Goal: Information Seeking & Learning: Learn about a topic

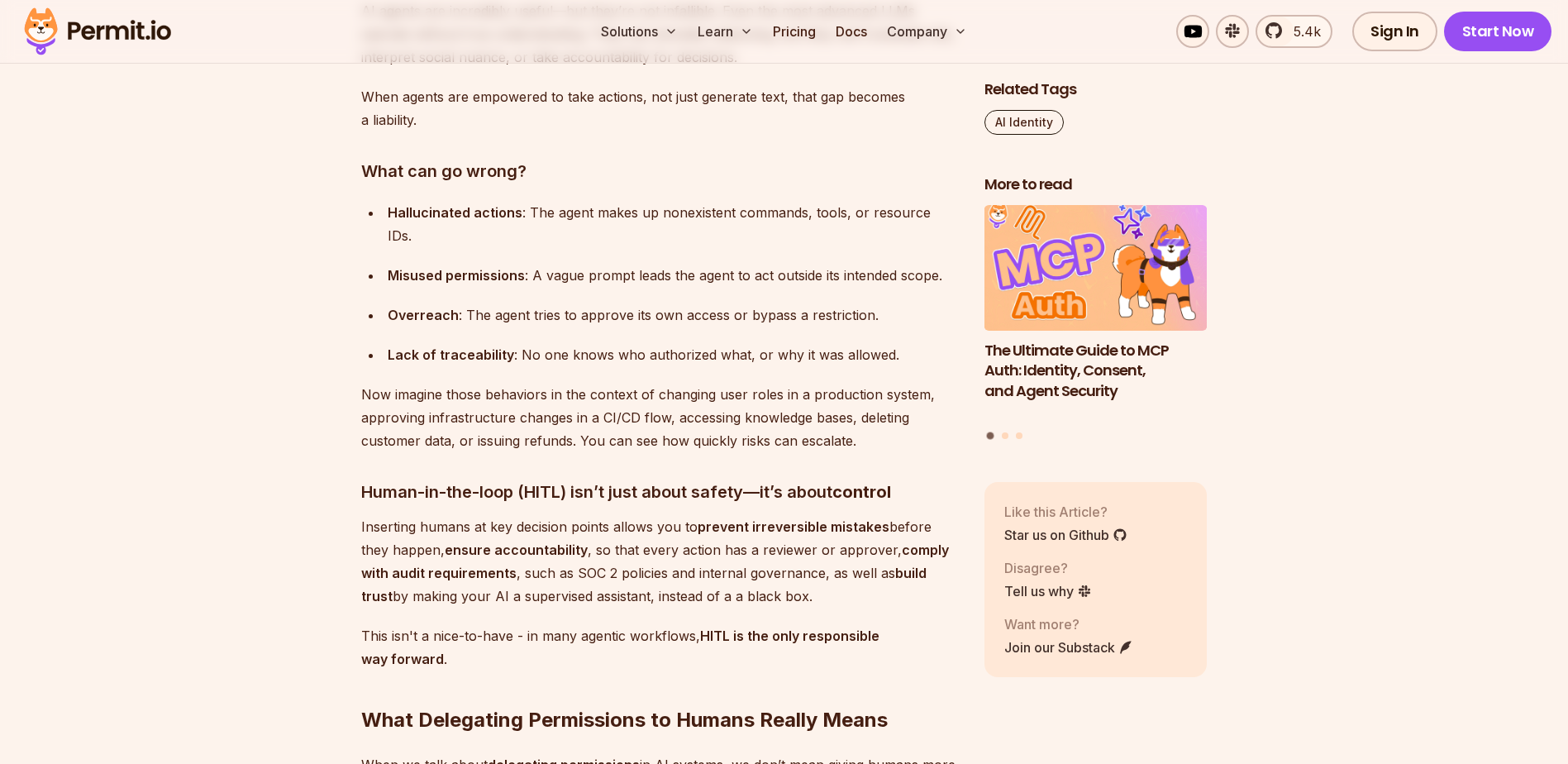
scroll to position [1985, 0]
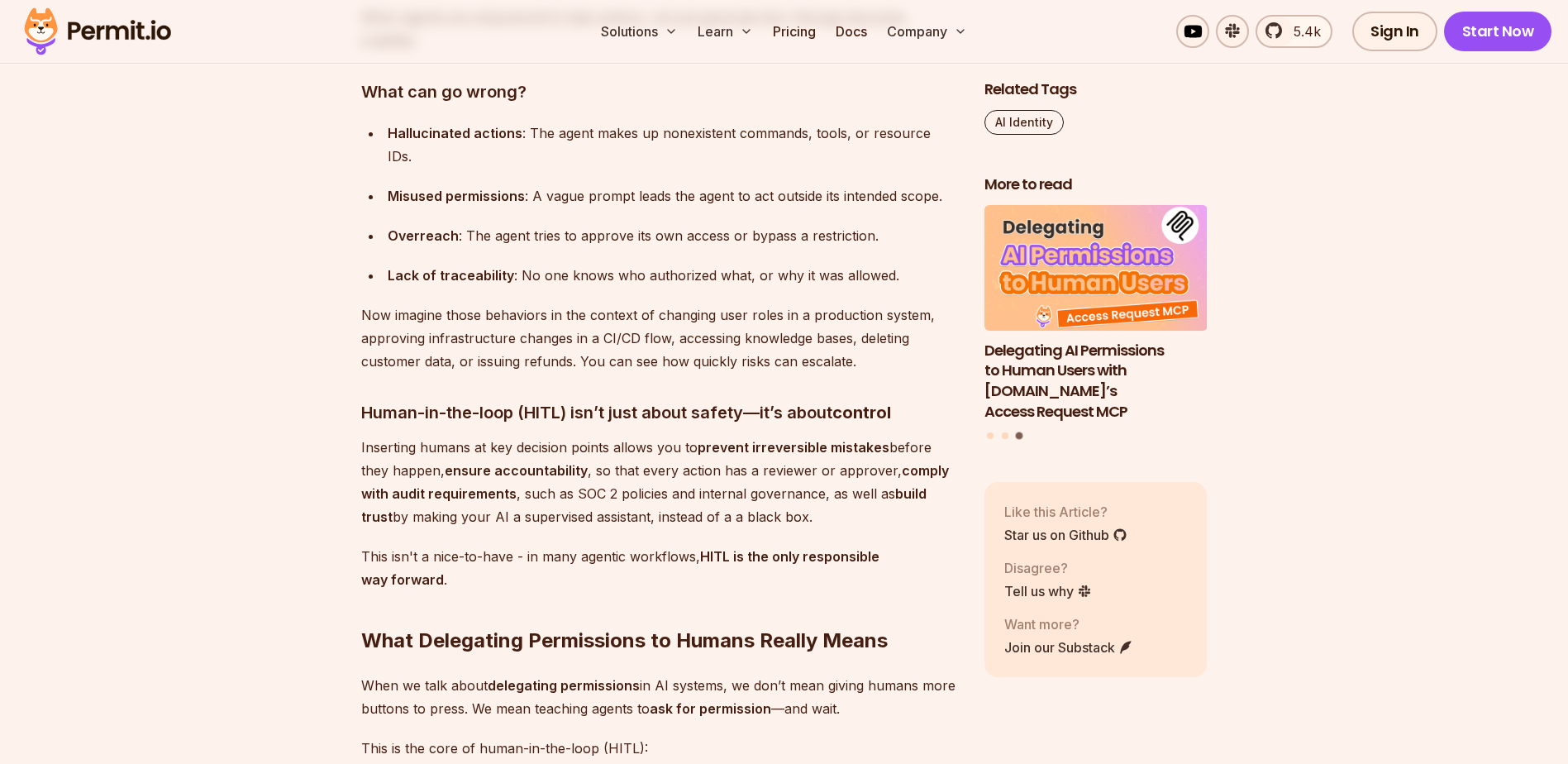
click at [783, 548] on strong "HITL is the only responsible way forward" at bounding box center [620, 568] width 518 height 39
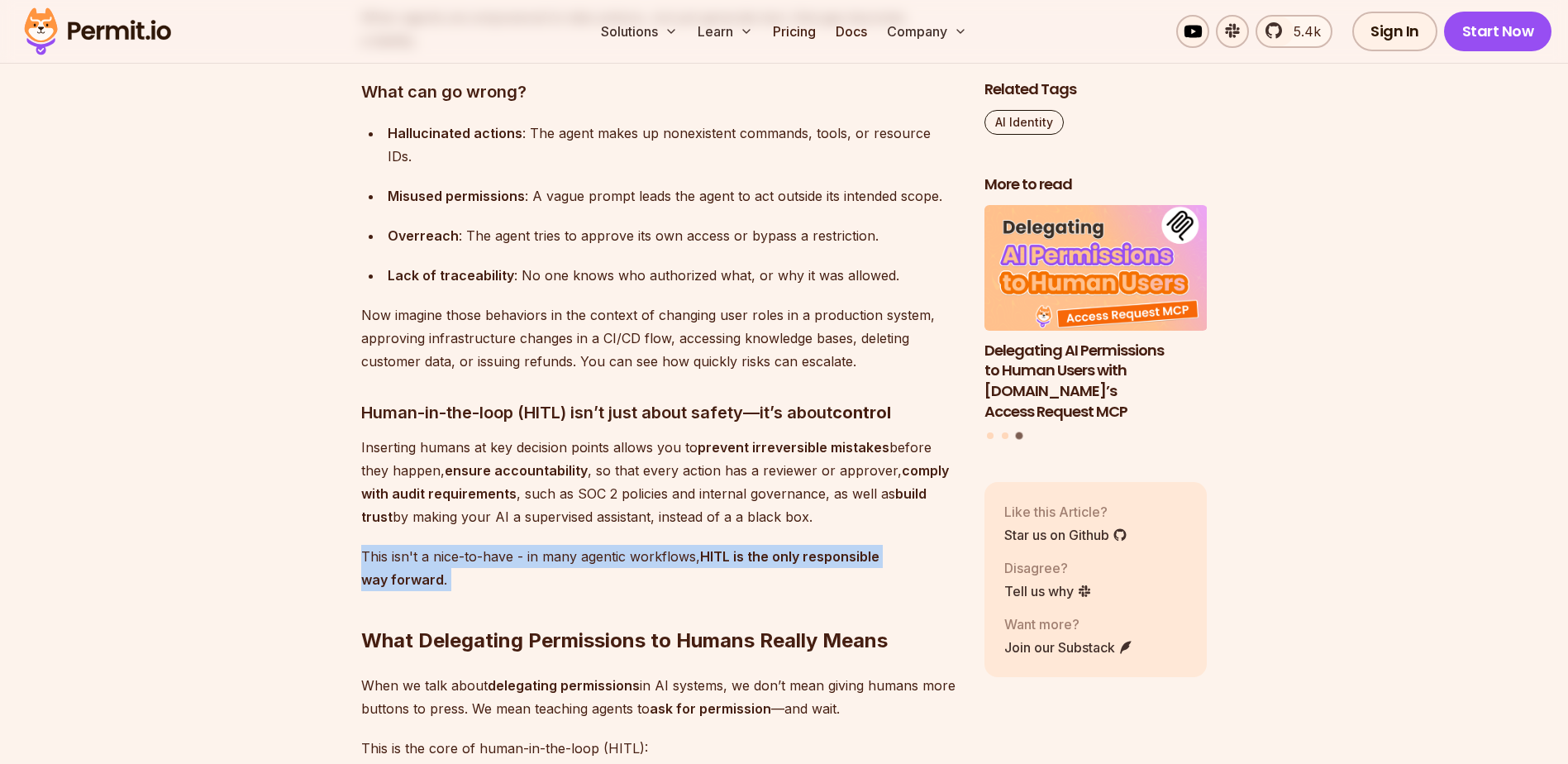
click at [783, 548] on strong "HITL is the only responsible way forward" at bounding box center [620, 568] width 518 height 39
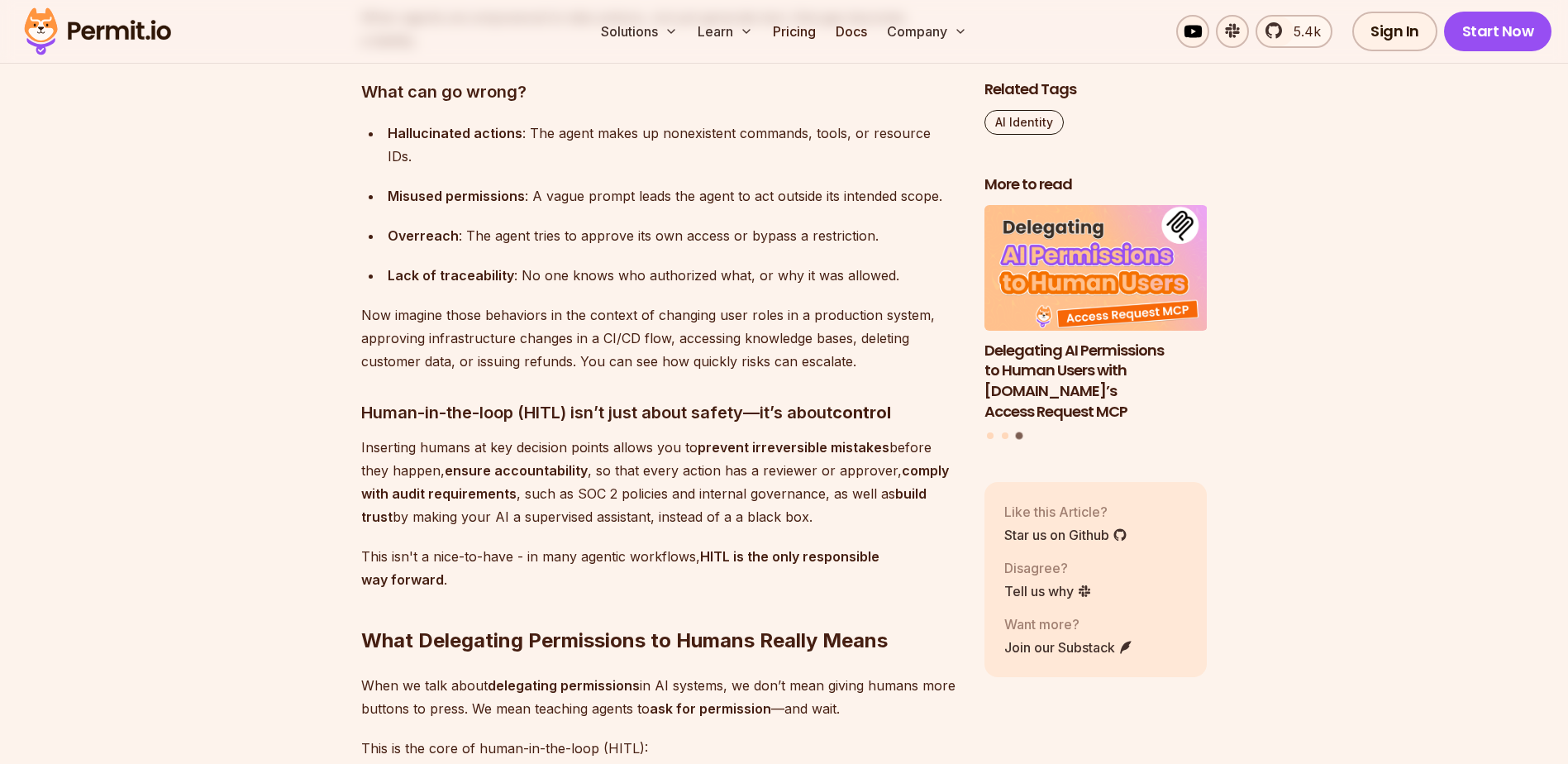
drag, startPoint x: 783, startPoint y: 533, endPoint x: 717, endPoint y: 547, distance: 67.5
click at [717, 562] on h2 "What Delegating Permissions to Humans Really Means" at bounding box center [659, 608] width 597 height 93
drag, startPoint x: 721, startPoint y: 427, endPoint x: 873, endPoint y: 428, distance: 152.0
click at [873, 439] on strong "prevent irreversible mistakes" at bounding box center [793, 447] width 191 height 17
drag, startPoint x: 871, startPoint y: 429, endPoint x: 644, endPoint y: 457, distance: 228.7
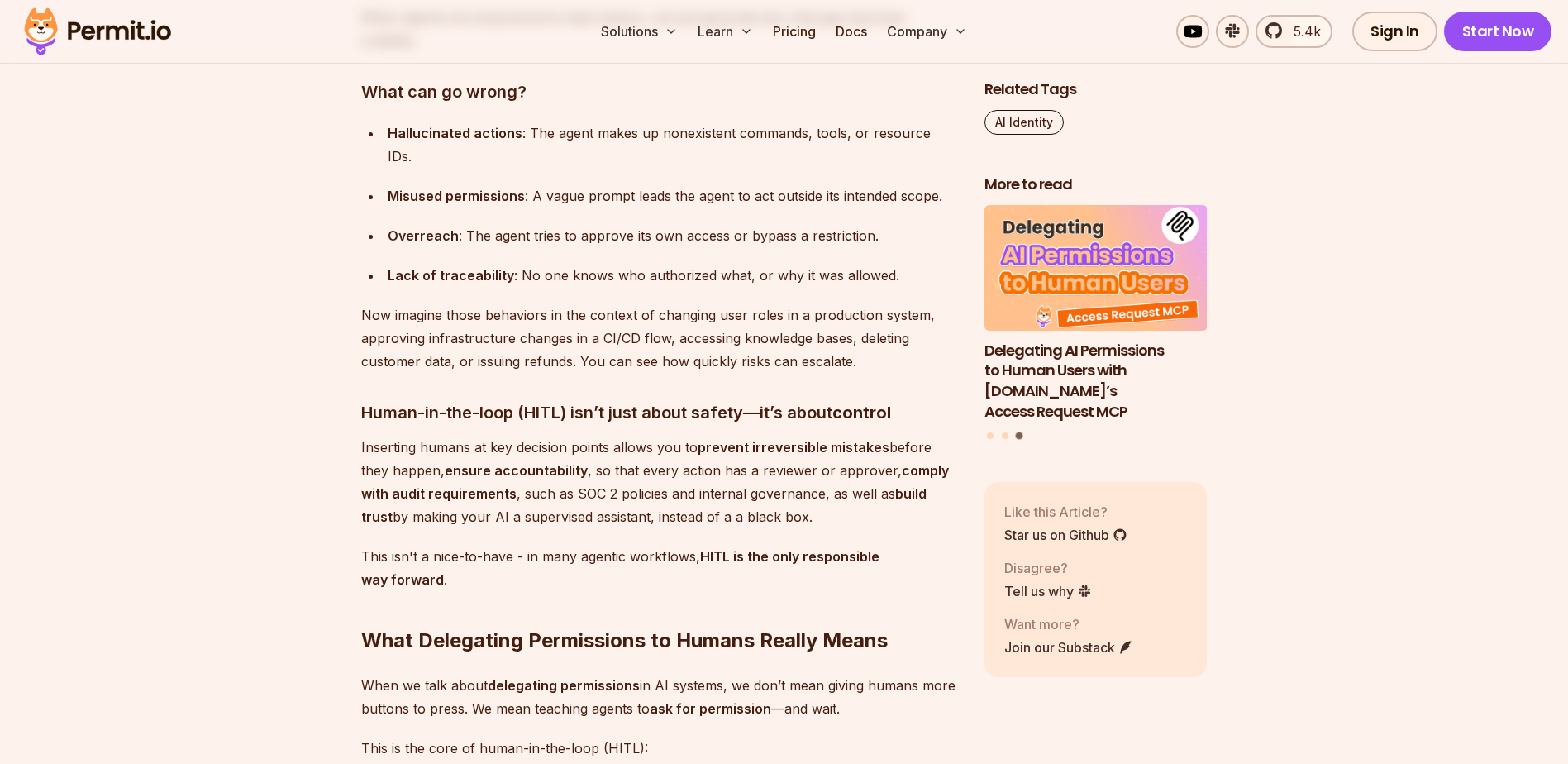
click at [660, 451] on p "Inserting humans at key decision points allows you to prevent irreversible mist…" at bounding box center [659, 482] width 597 height 93
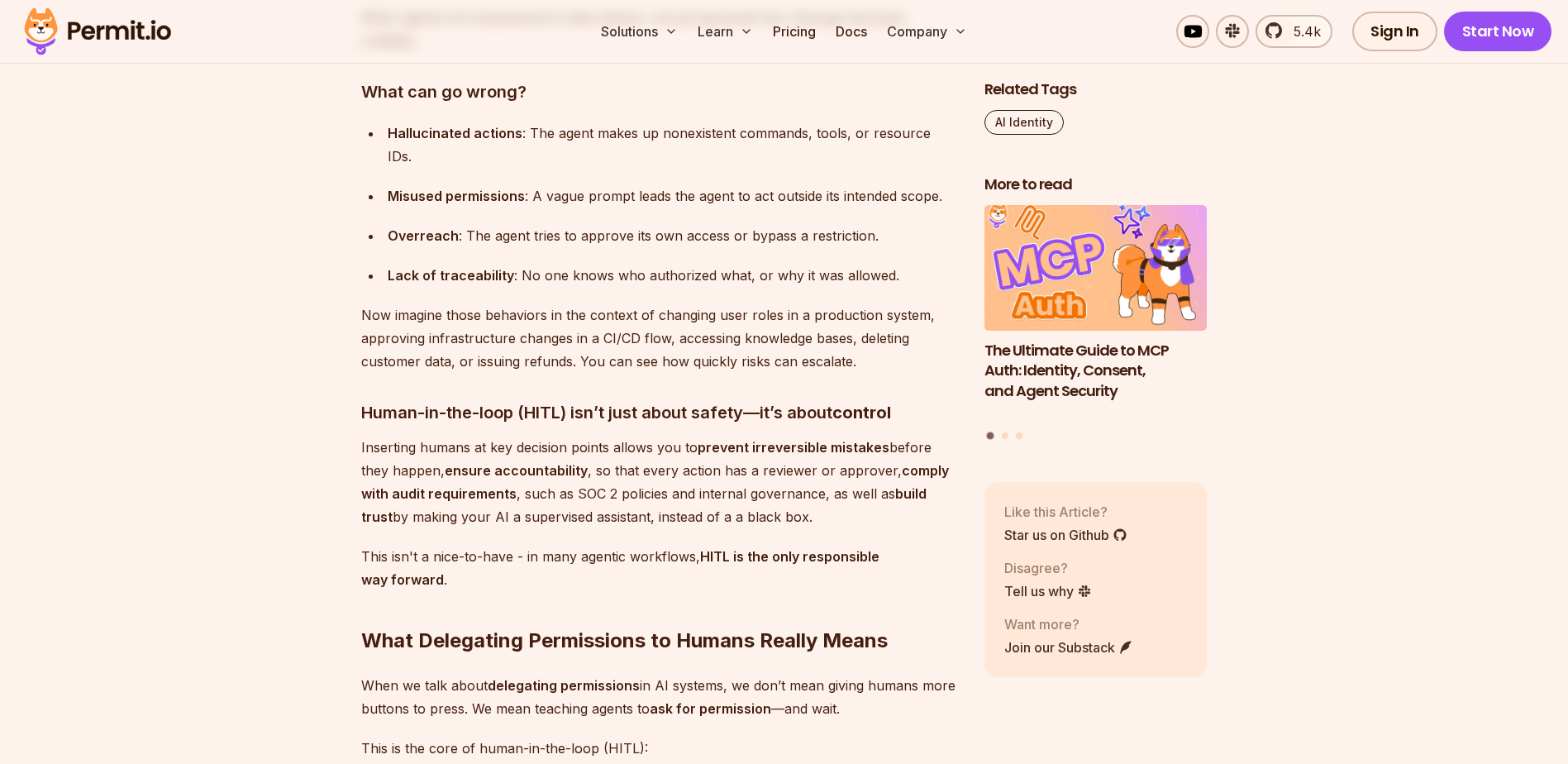
drag, startPoint x: 773, startPoint y: 489, endPoint x: 325, endPoint y: 419, distance: 453.4
drag, startPoint x: 325, startPoint y: 419, endPoint x: 656, endPoint y: 308, distance: 349.1
click at [656, 308] on p "Now imagine those behaviors in the context of changing user roles in a producti…" at bounding box center [659, 338] width 597 height 69
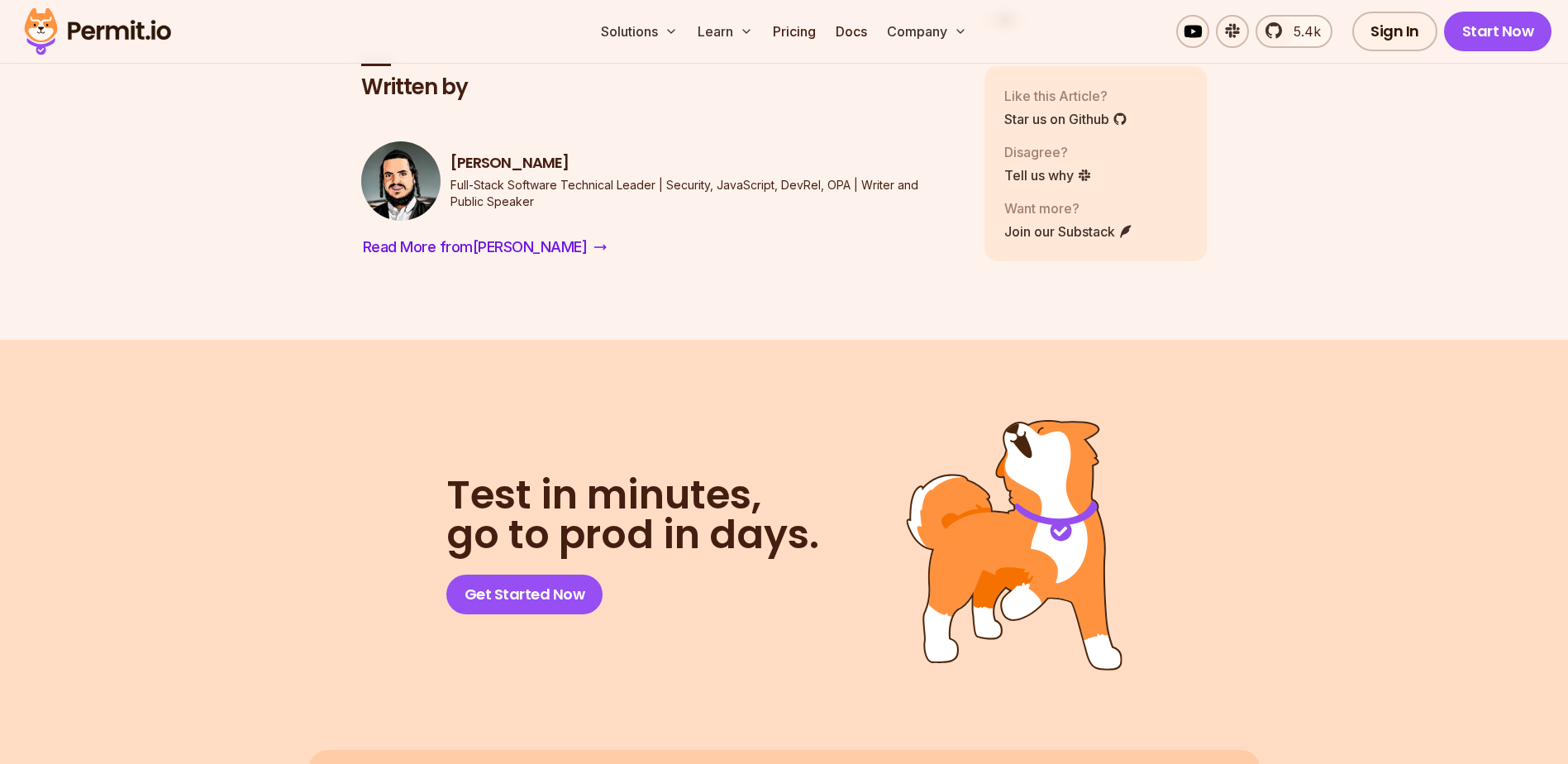
scroll to position [9510, 0]
